Goal: Information Seeking & Learning: Learn about a topic

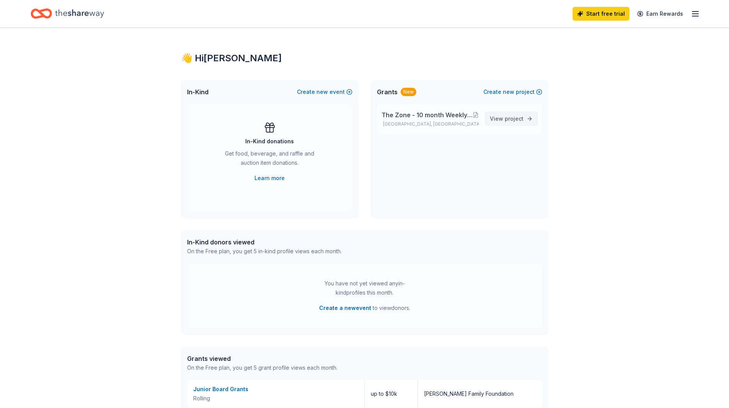
click at [514, 117] on span "project" at bounding box center [514, 118] width 19 height 7
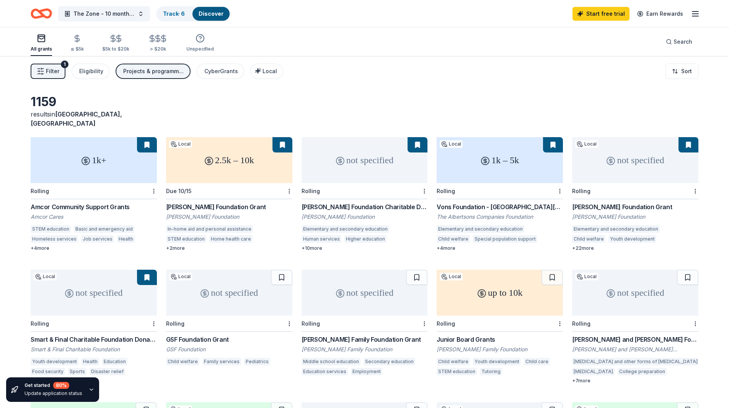
click at [53, 69] on span "Filter" at bounding box center [52, 71] width 13 height 9
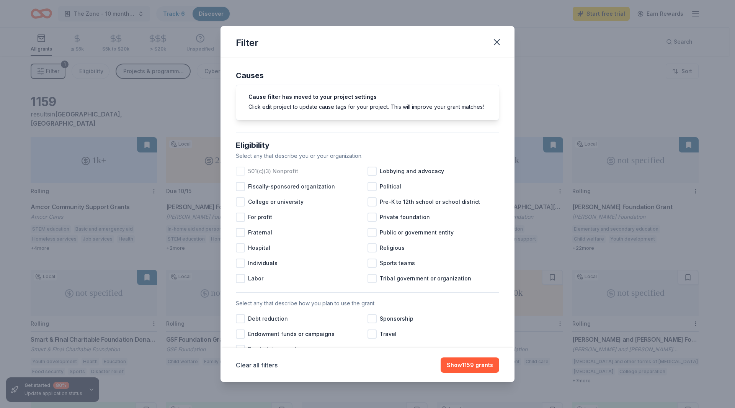
click at [242, 176] on div at bounding box center [240, 170] width 9 height 9
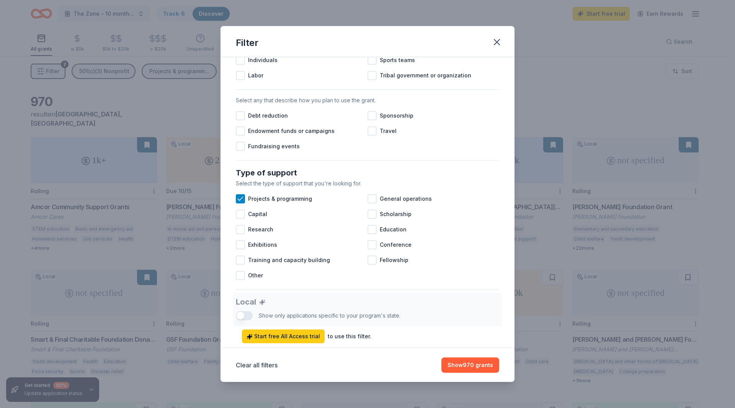
scroll to position [205, 0]
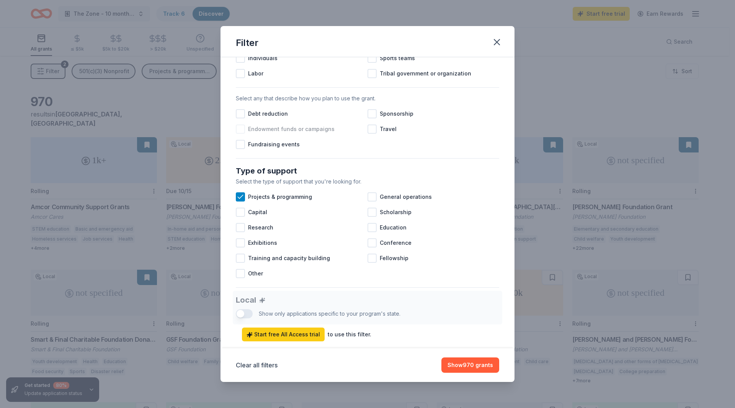
click at [241, 134] on div at bounding box center [240, 128] width 9 height 9
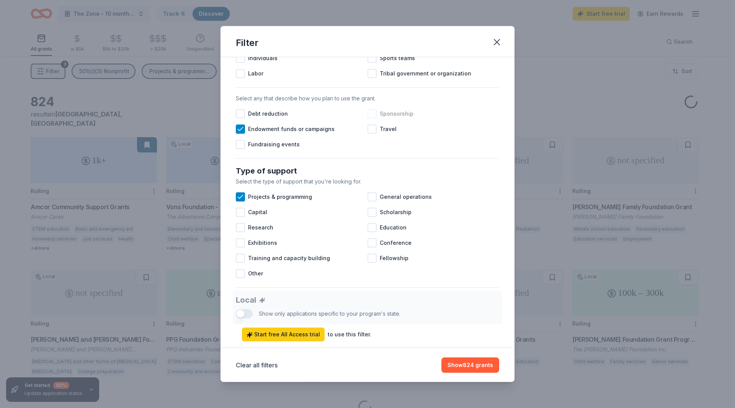
click at [370, 118] on div at bounding box center [371, 113] width 9 height 9
click at [242, 149] on div at bounding box center [240, 144] width 9 height 9
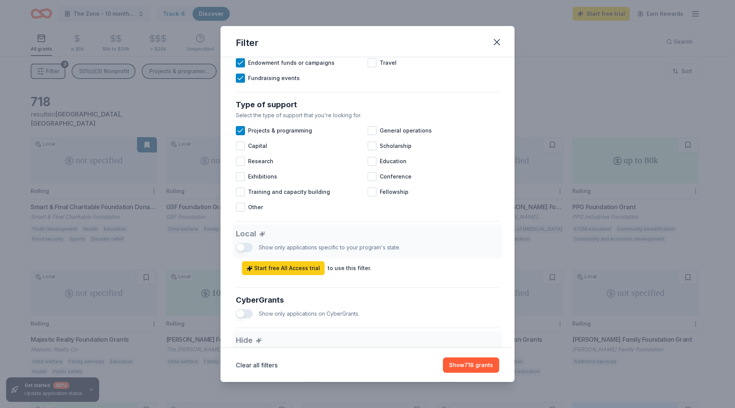
scroll to position [280, 0]
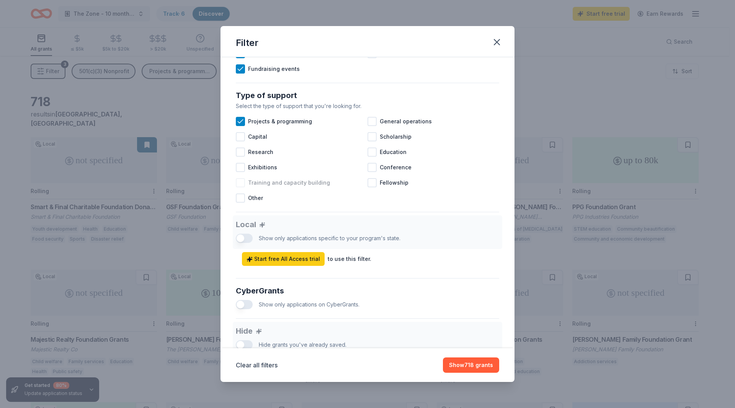
click at [241, 187] on div at bounding box center [240, 182] width 9 height 9
click at [368, 126] on div at bounding box center [371, 121] width 9 height 9
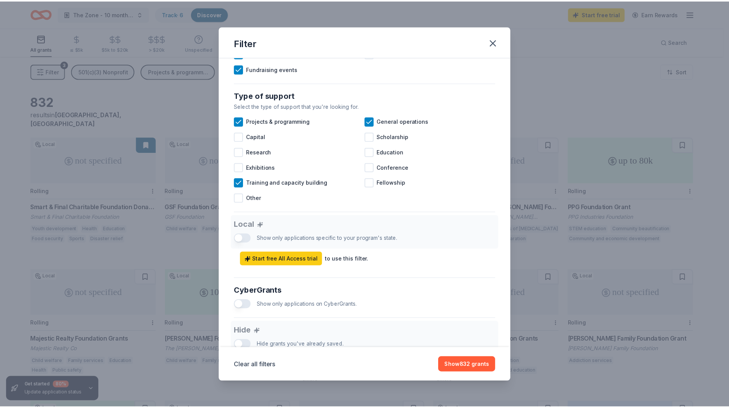
scroll to position [367, 0]
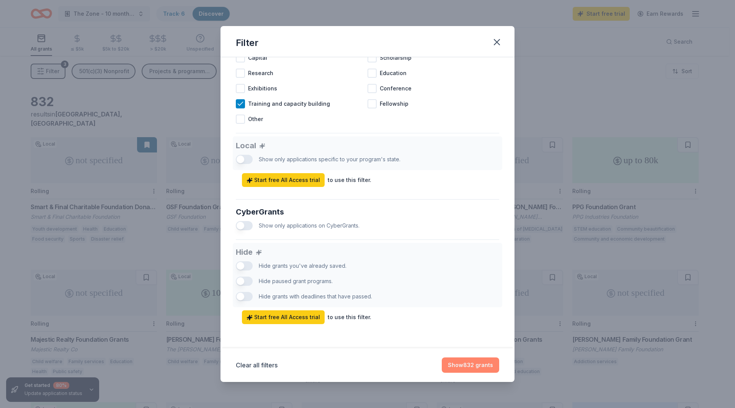
click at [463, 363] on button "Show 832 grants" at bounding box center [470, 364] width 57 height 15
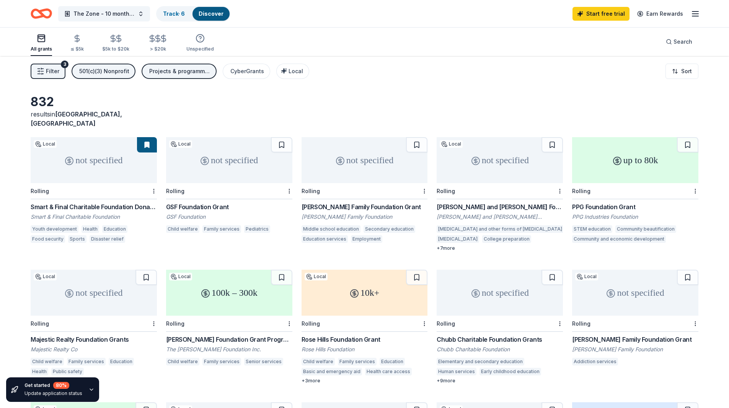
click at [192, 202] on div "GSF Foundation Grant" at bounding box center [229, 206] width 126 height 9
click at [95, 202] on div "Smart & Final Charitable Foundation Donations" at bounding box center [94, 206] width 126 height 9
click at [344, 202] on div "Harman Family Foundation Grant" at bounding box center [365, 206] width 126 height 9
click at [478, 202] on div "Rosalinde and Arthur Gilbert Foundation" at bounding box center [500, 206] width 126 height 9
click at [613, 202] on div "PPG Foundation Grant" at bounding box center [635, 206] width 126 height 9
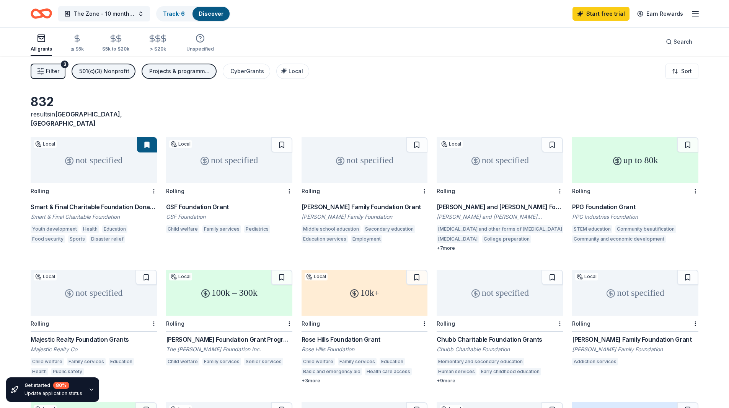
click at [608, 202] on div "PPG Foundation Grant" at bounding box center [635, 206] width 126 height 9
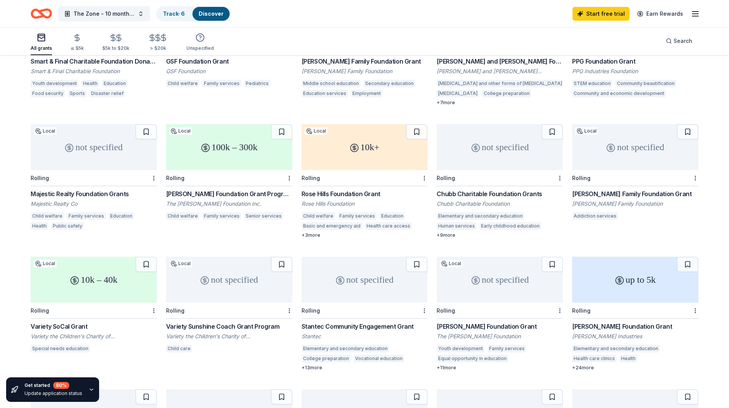
scroll to position [154, 0]
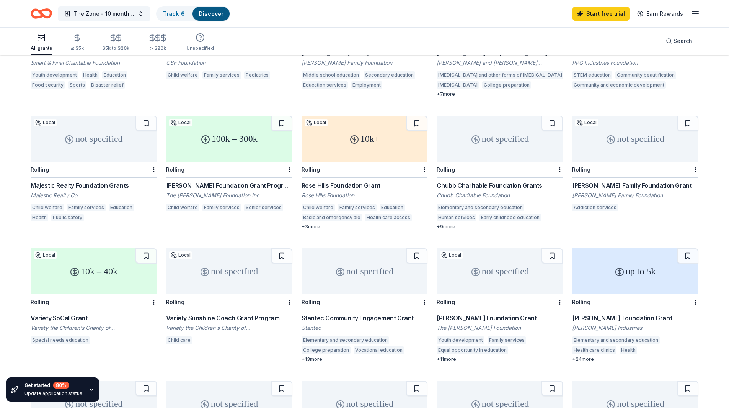
click at [68, 181] on div "Majestic Realty Foundation Grants" at bounding box center [94, 185] width 126 height 9
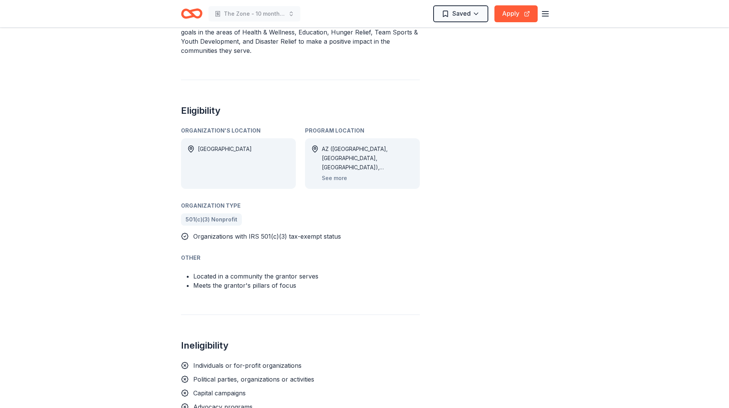
scroll to position [314, 0]
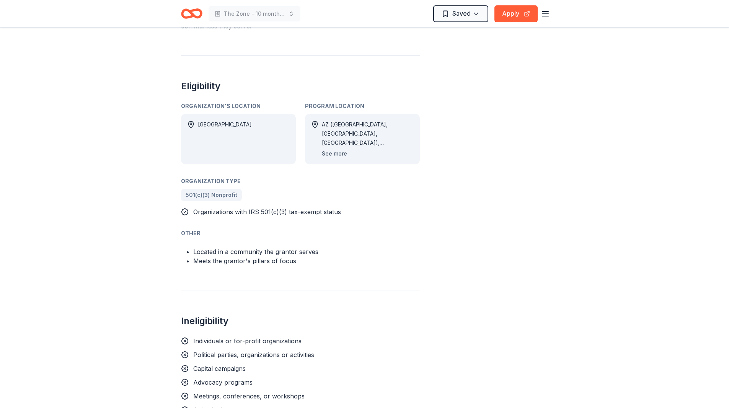
click at [333, 151] on button "See more" at bounding box center [334, 153] width 25 height 9
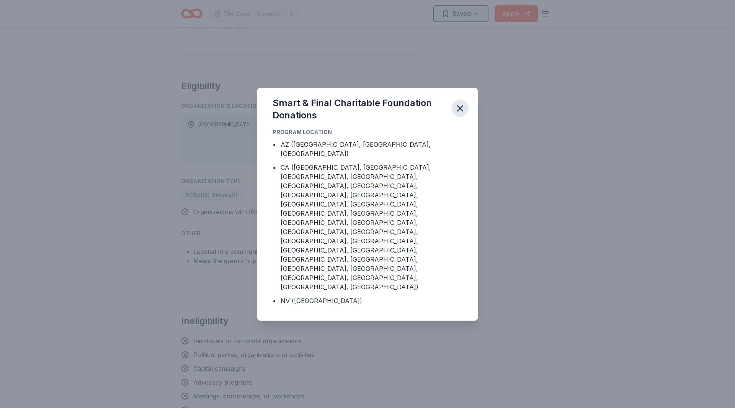
click at [460, 111] on icon "button" at bounding box center [459, 108] width 5 height 5
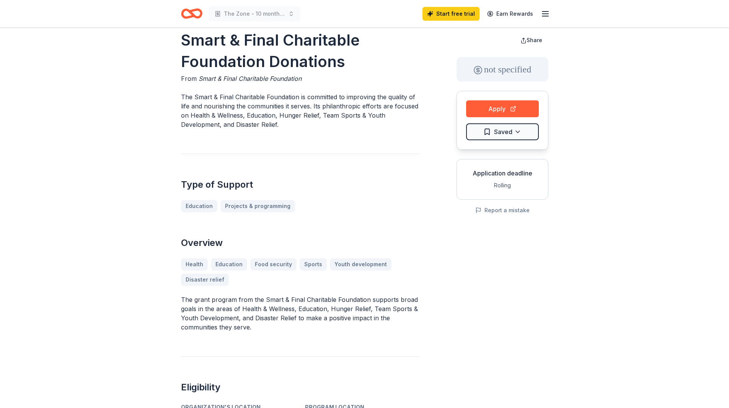
scroll to position [0, 0]
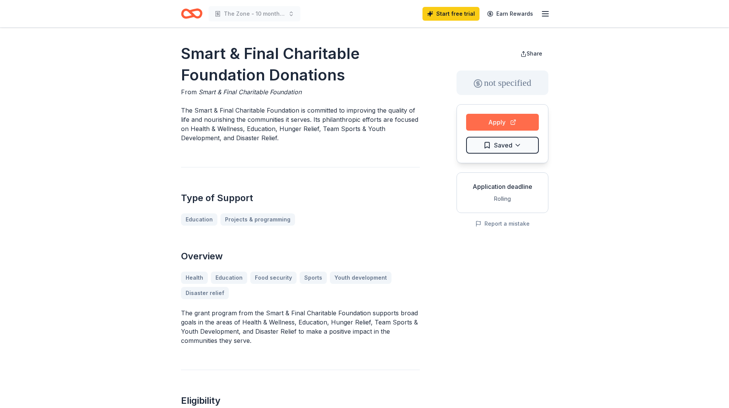
click at [489, 115] on button "Apply" at bounding box center [502, 122] width 73 height 17
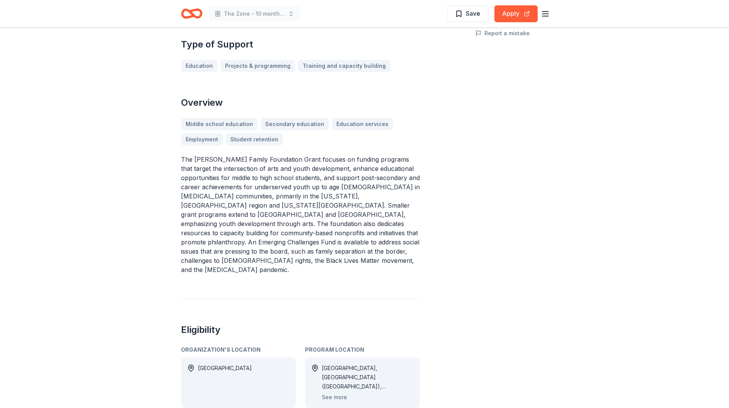
scroll to position [232, 0]
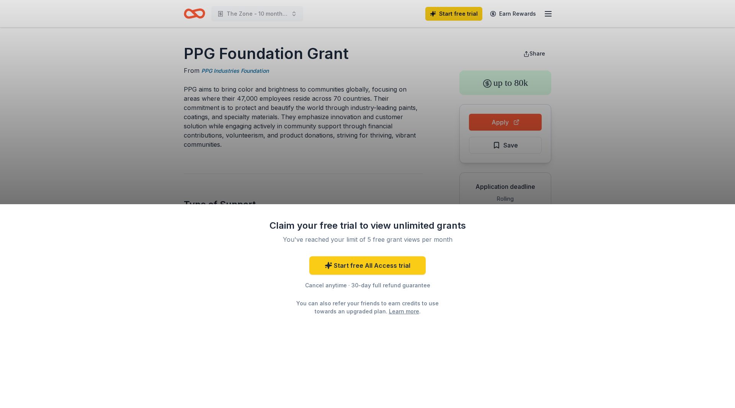
click at [609, 160] on div "Claim your free trial to view unlimited grants You've reached your limit of 5 f…" at bounding box center [367, 204] width 735 height 408
click at [283, 123] on div "Claim your free trial to view unlimited grants You've reached your limit of 5 f…" at bounding box center [367, 204] width 735 height 408
drag, startPoint x: 182, startPoint y: 49, endPoint x: 305, endPoint y: 62, distance: 123.1
click at [305, 62] on div "Claim your free trial to view unlimited grants You've reached your limit of 5 f…" at bounding box center [367, 204] width 735 height 408
